Goal: Task Accomplishment & Management: Manage account settings

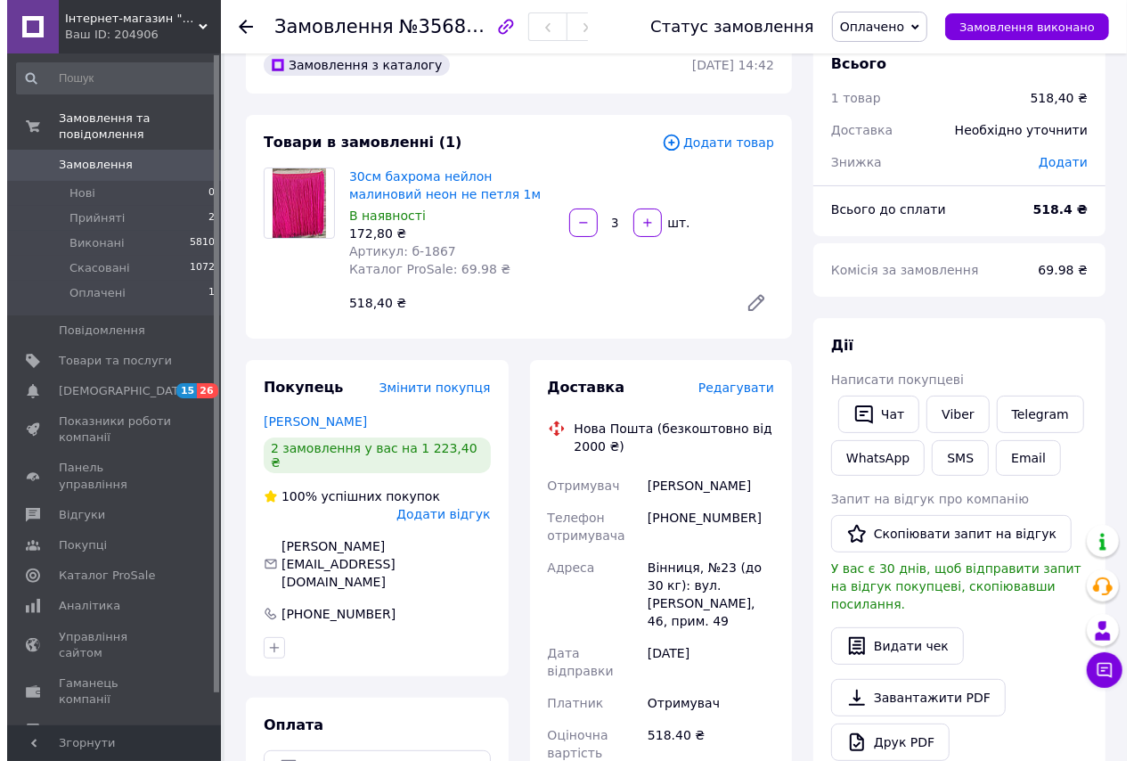
scroll to position [161, 0]
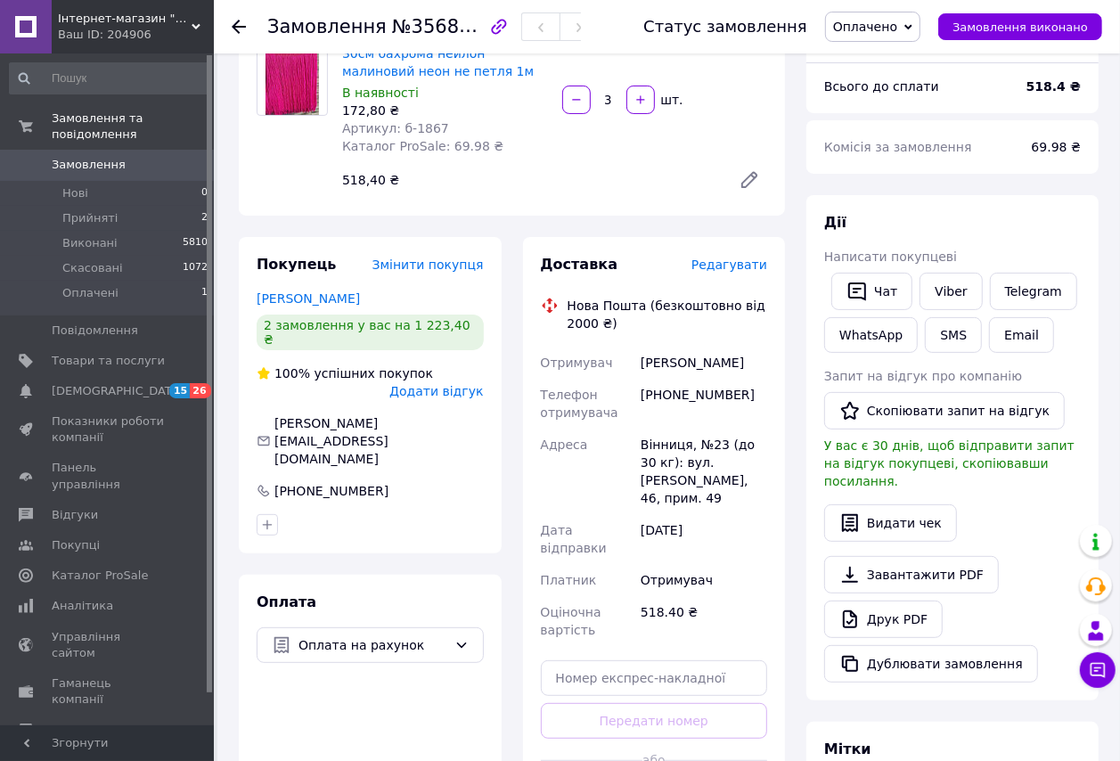
click at [745, 272] on span "Редагувати" at bounding box center [729, 265] width 76 height 14
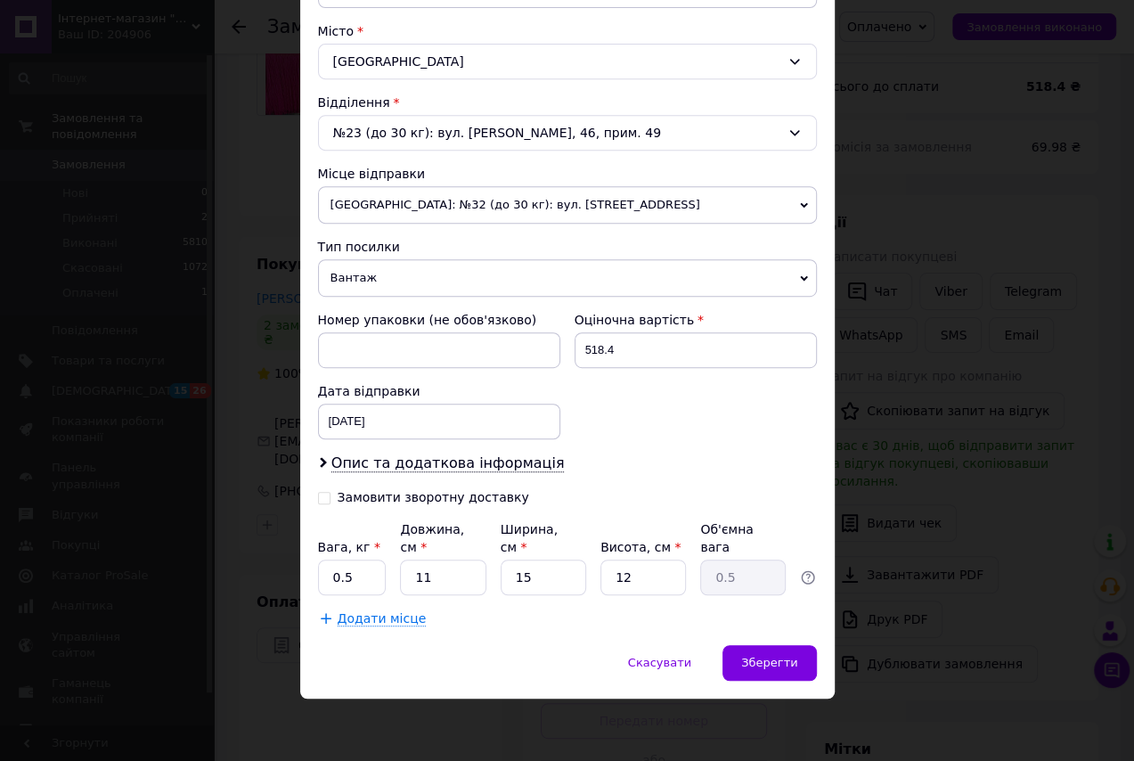
scroll to position [582, 0]
drag, startPoint x: 352, startPoint y: 570, endPoint x: 311, endPoint y: 576, distance: 41.3
click at [311, 576] on div "Спосіб доставки Нова Пошта (безкоштовно від 2000 ₴) Платник Отримувач Відправни…" at bounding box center [567, 144] width 535 height 1001
type input "1"
drag, startPoint x: 547, startPoint y: 568, endPoint x: 514, endPoint y: 575, distance: 33.7
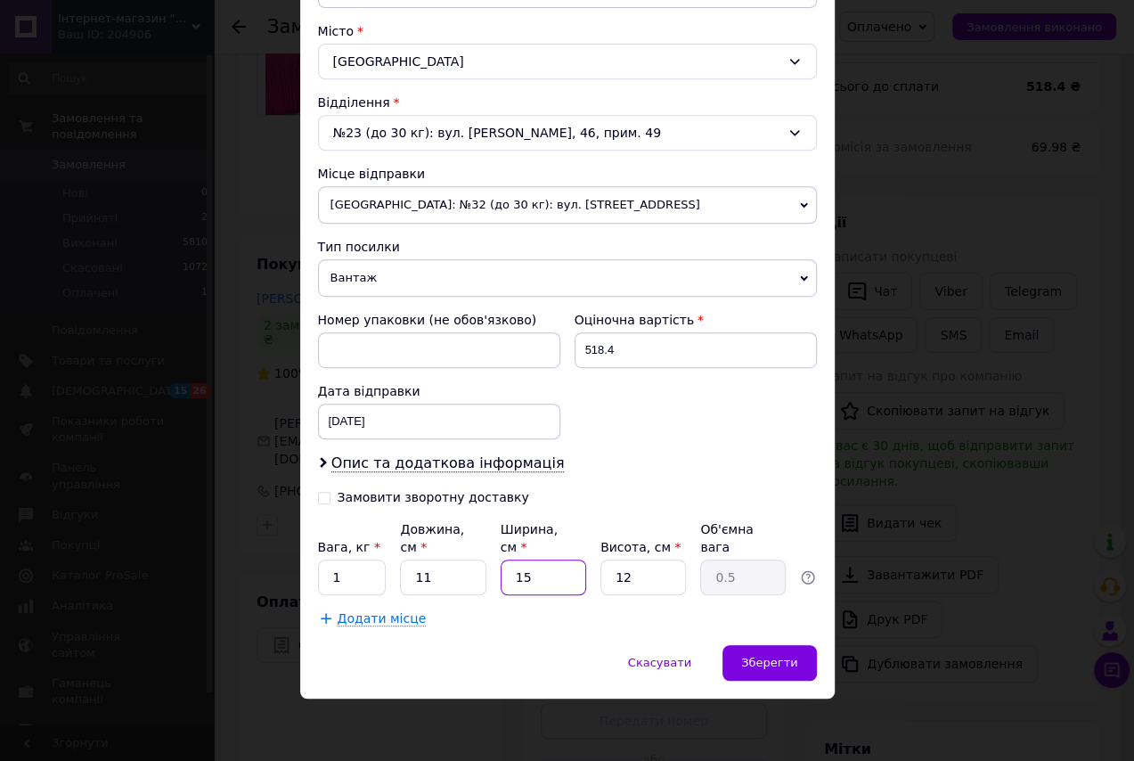
click at [514, 575] on input "15" at bounding box center [544, 578] width 86 height 36
type input "3"
type input "0.1"
type input "30"
type input "0.99"
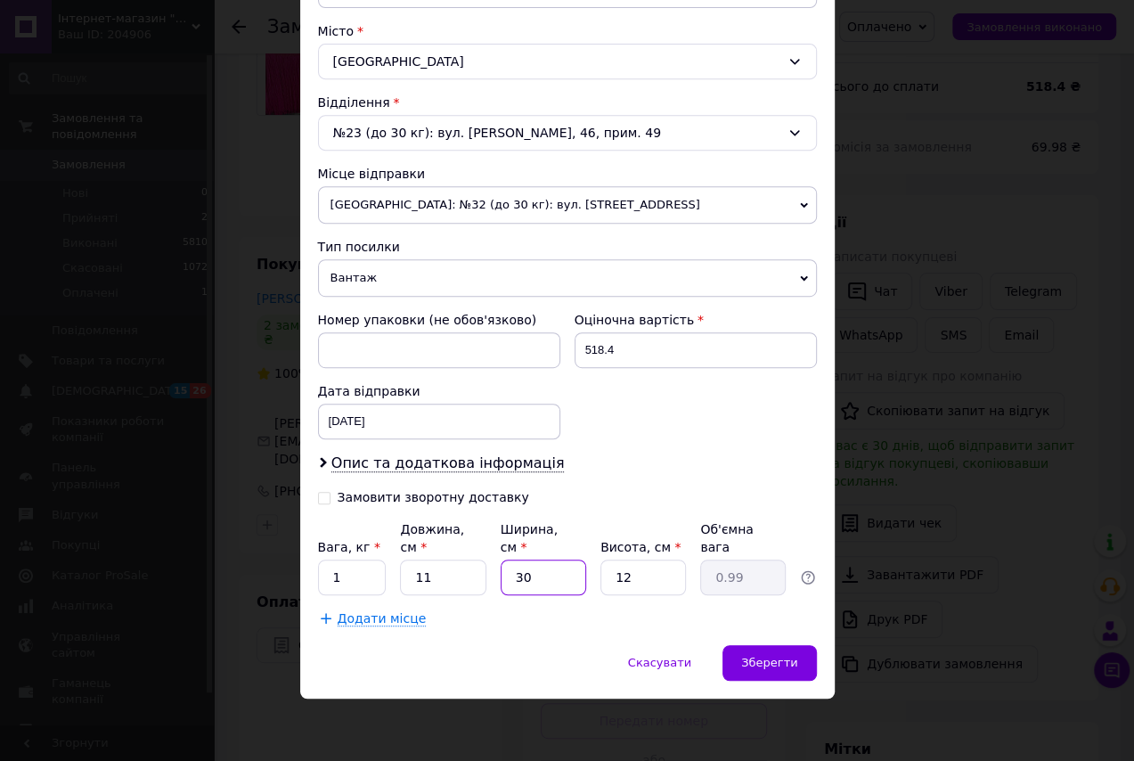
type input "30"
drag, startPoint x: 616, startPoint y: 330, endPoint x: 569, endPoint y: 330, distance: 46.3
click at [569, 330] on div "Оціночна вартість 518.4" at bounding box center [696, 339] width 257 height 71
type input "500"
click at [752, 658] on span "Зберегти" at bounding box center [769, 662] width 56 height 13
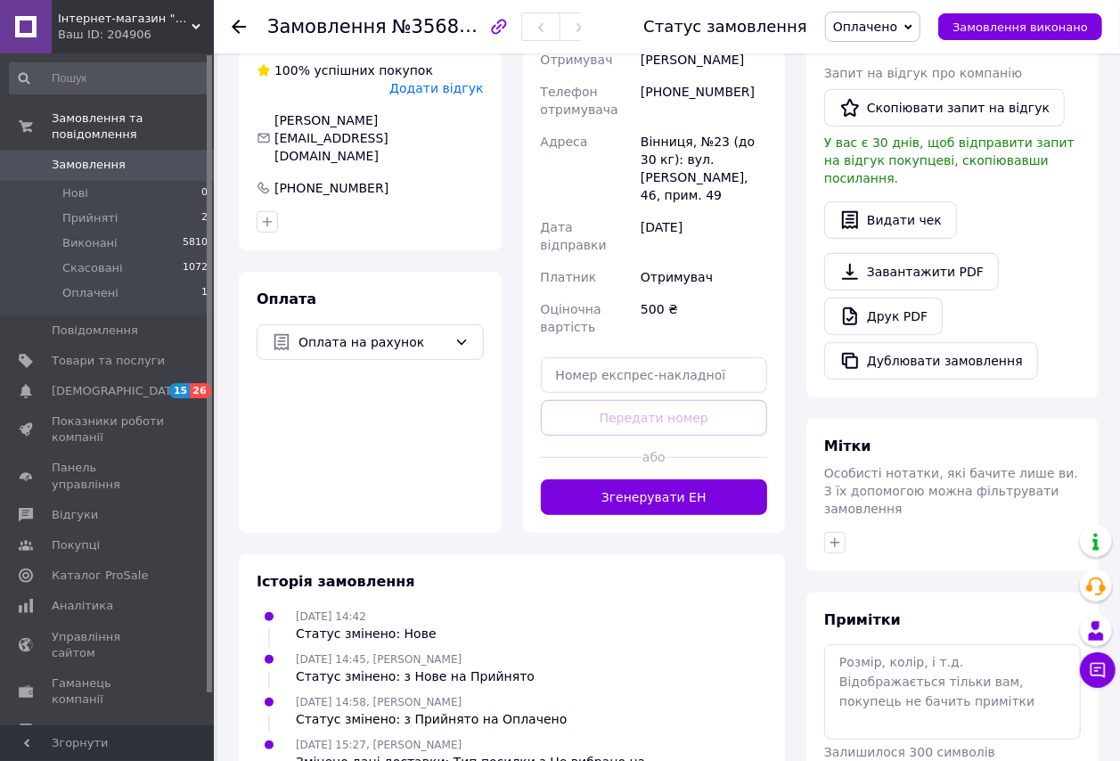
scroll to position [486, 0]
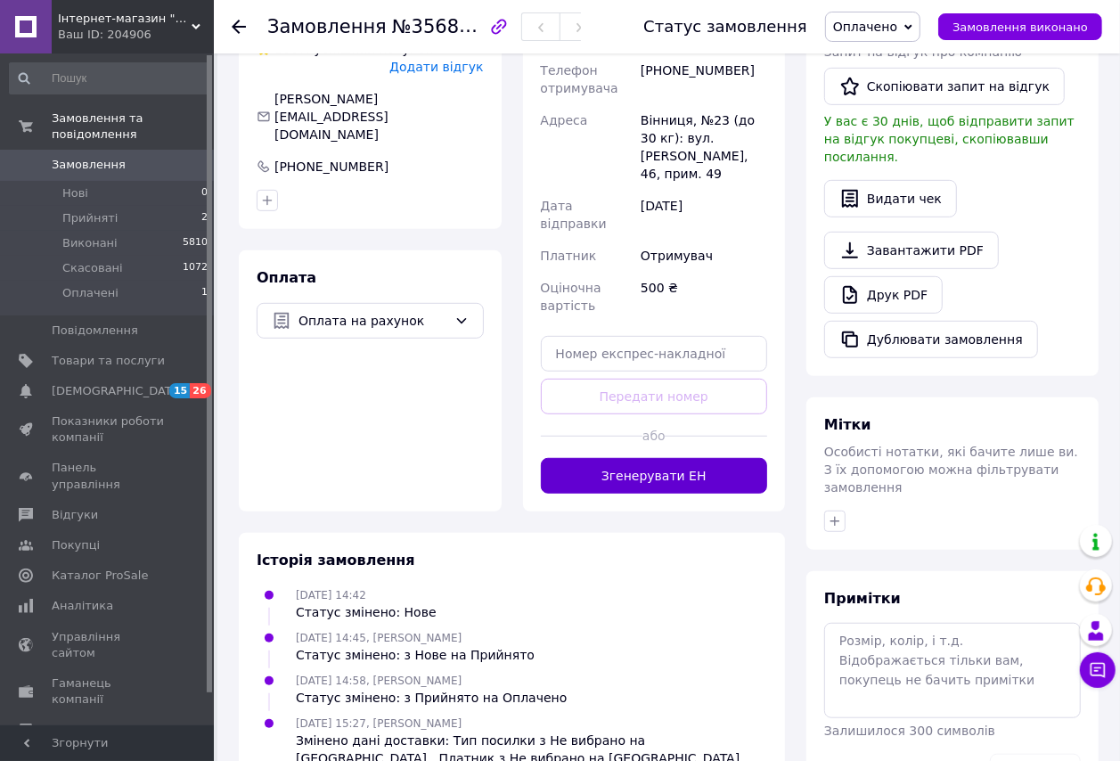
click at [696, 494] on button "Згенерувати ЕН" at bounding box center [654, 476] width 227 height 36
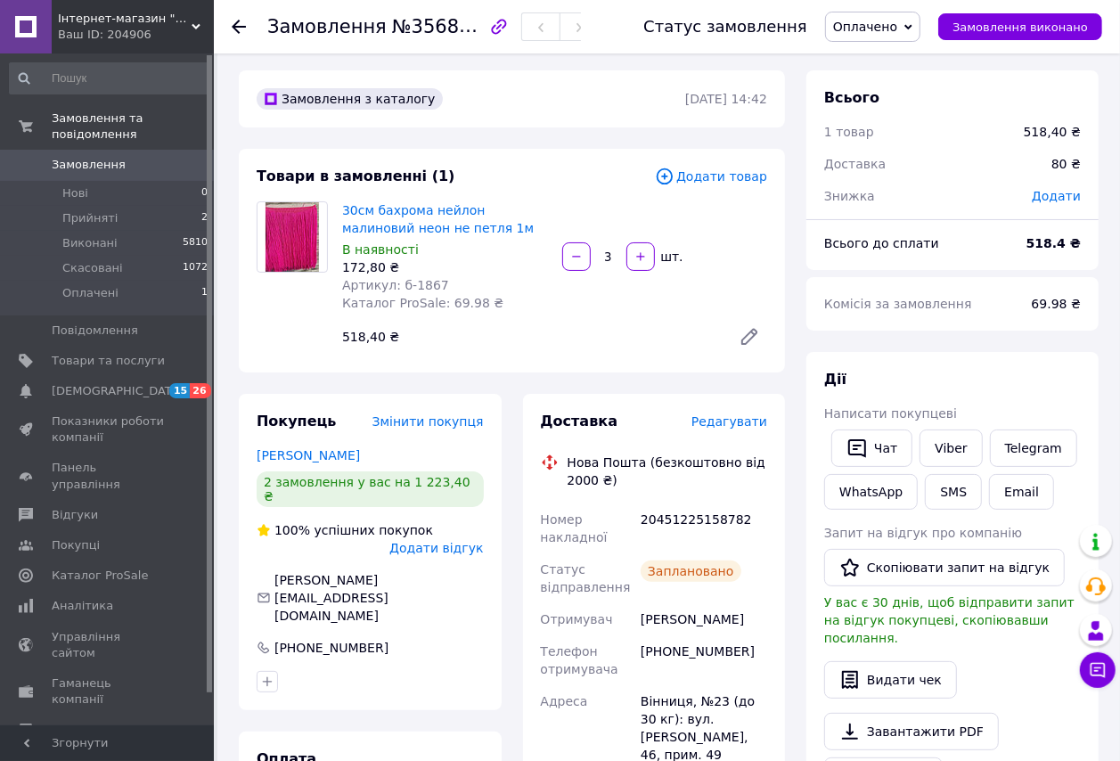
scroll to position [0, 0]
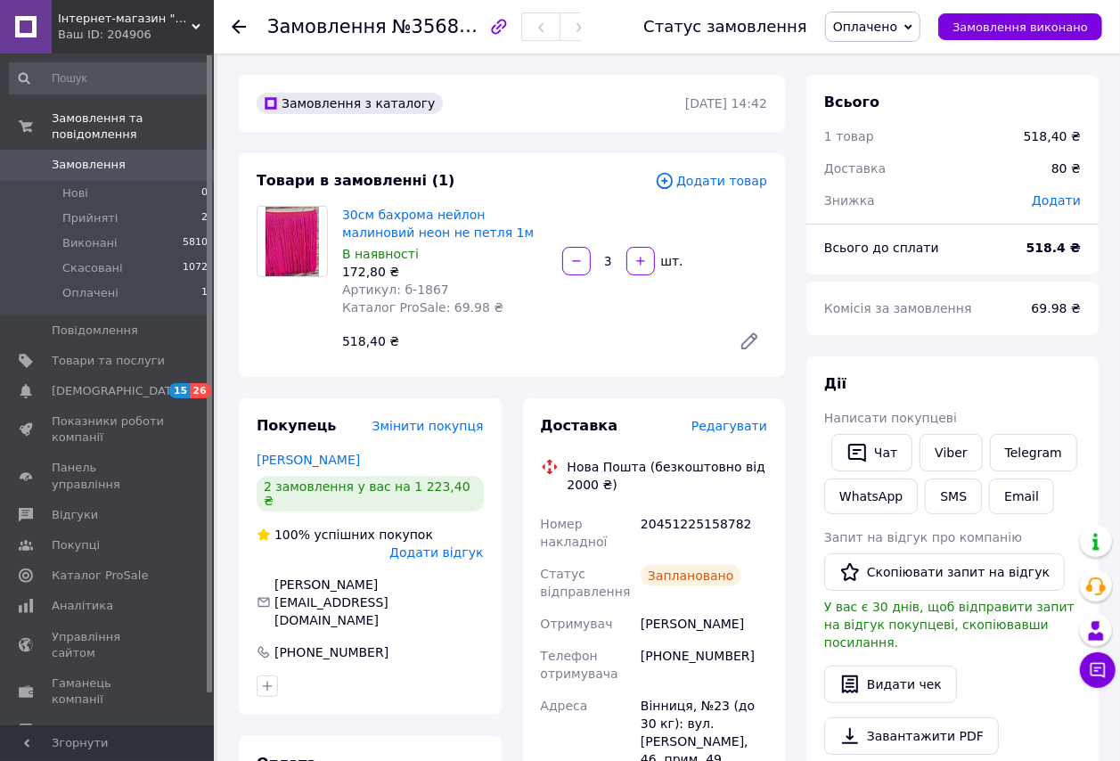
click at [895, 29] on span "Оплачено" at bounding box center [865, 27] width 64 height 14
click at [890, 91] on li "Виконано" at bounding box center [873, 89] width 94 height 27
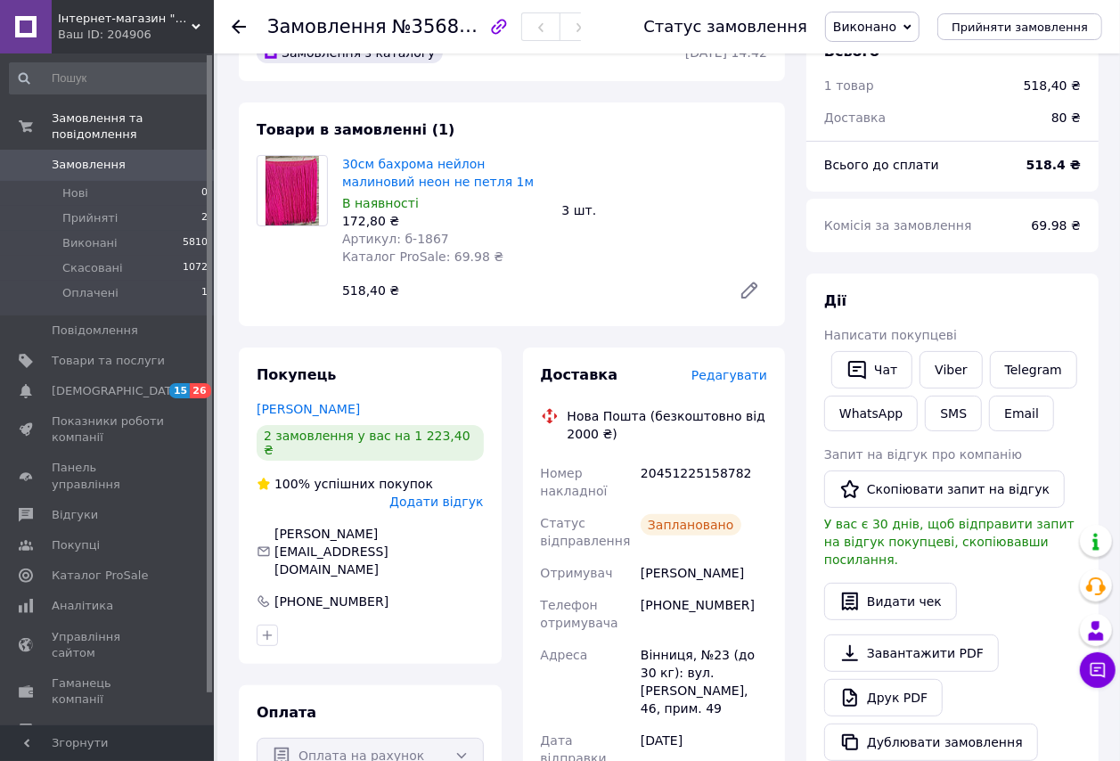
scroll to position [405, 0]
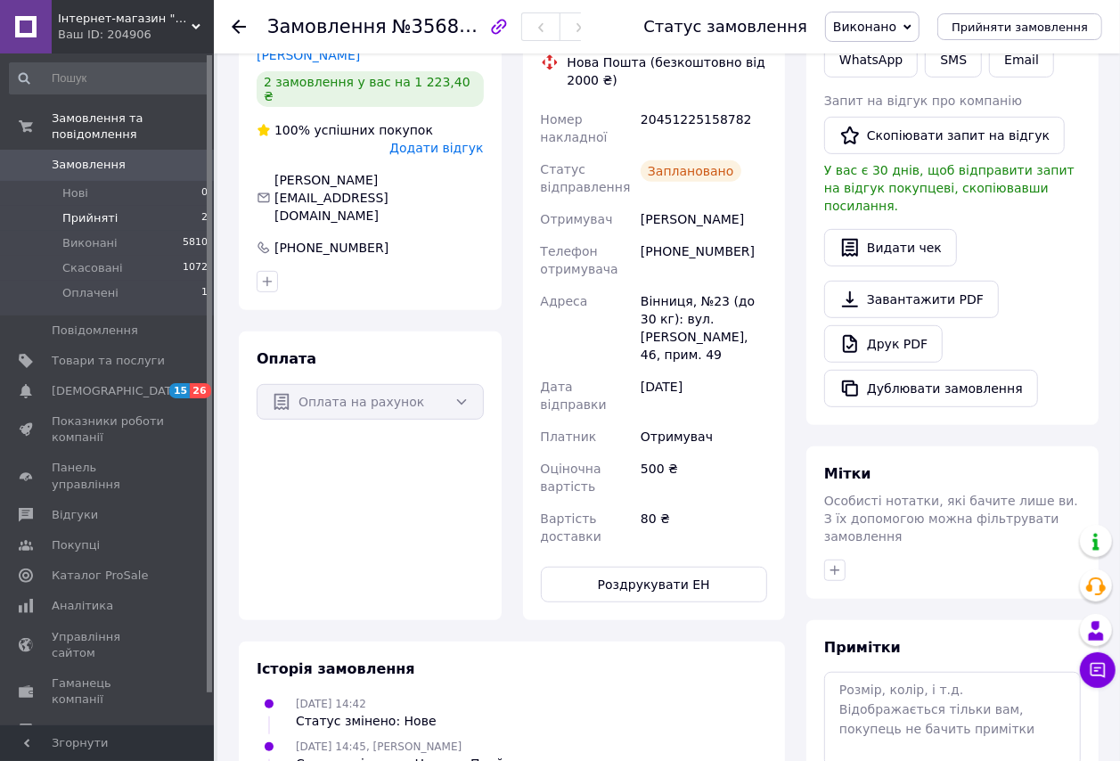
click at [77, 210] on span "Прийняті" at bounding box center [89, 218] width 55 height 16
